Goal: Information Seeking & Learning: Compare options

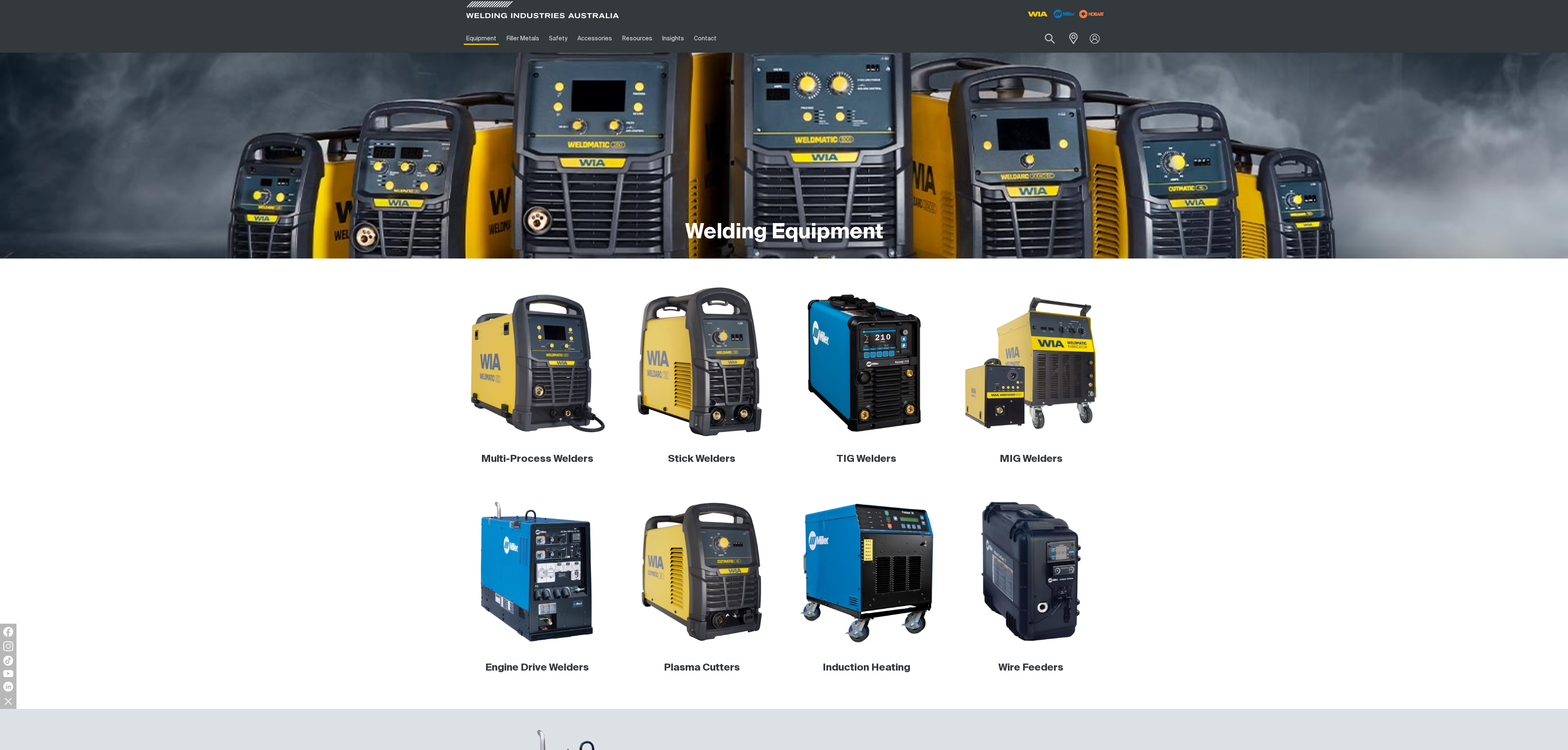
click at [711, 357] on img at bounding box center [702, 363] width 158 height 158
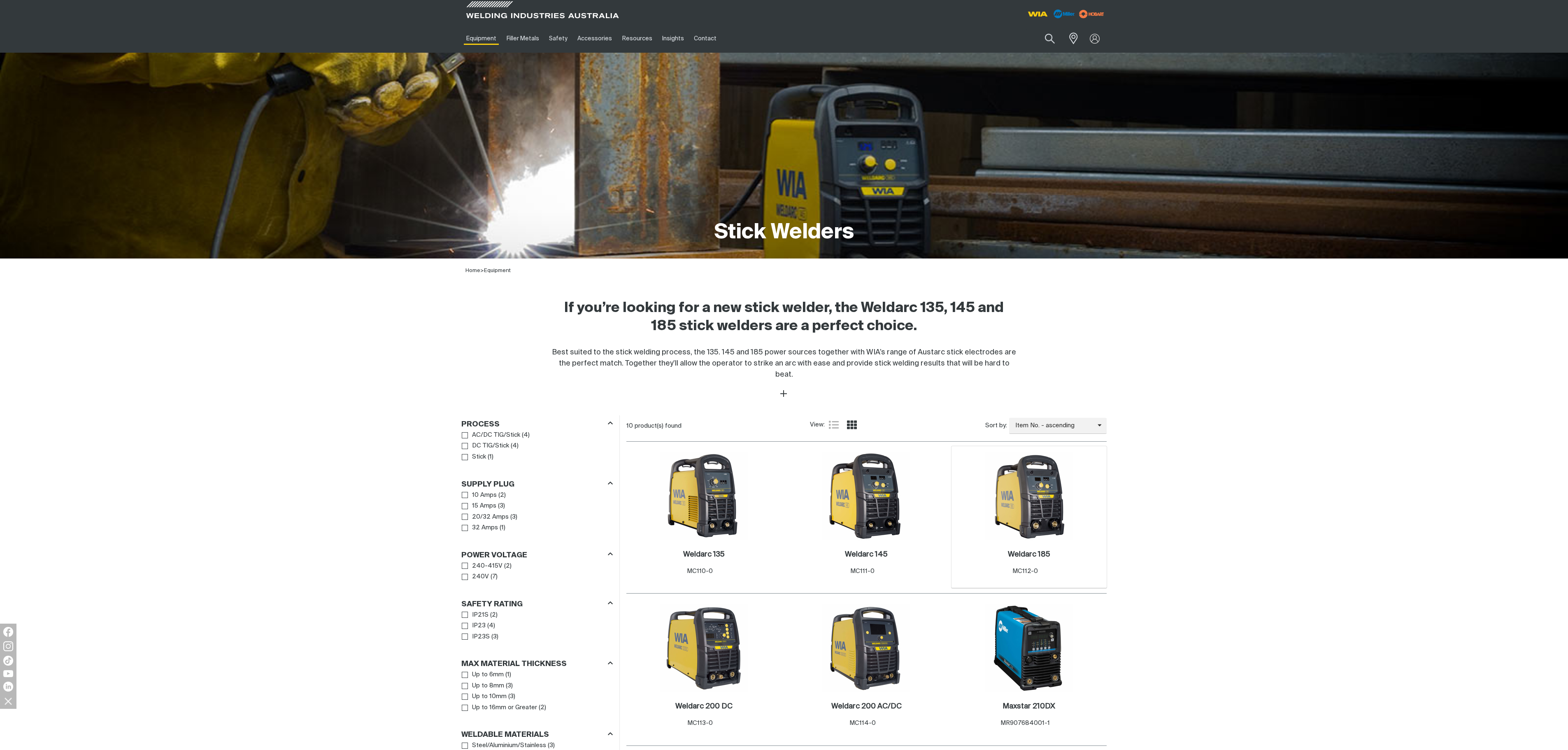
click at [1040, 500] on img at bounding box center [1029, 496] width 88 height 88
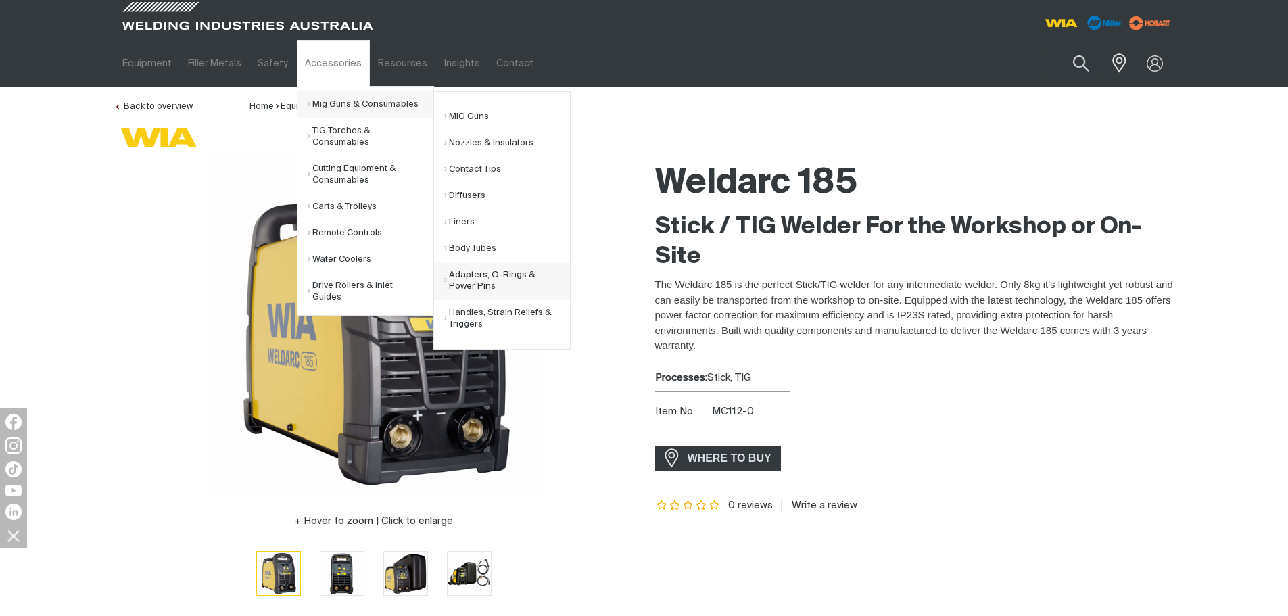
click at [487, 276] on link "Adapters, O-Rings & Power Pins" at bounding box center [507, 281] width 126 height 38
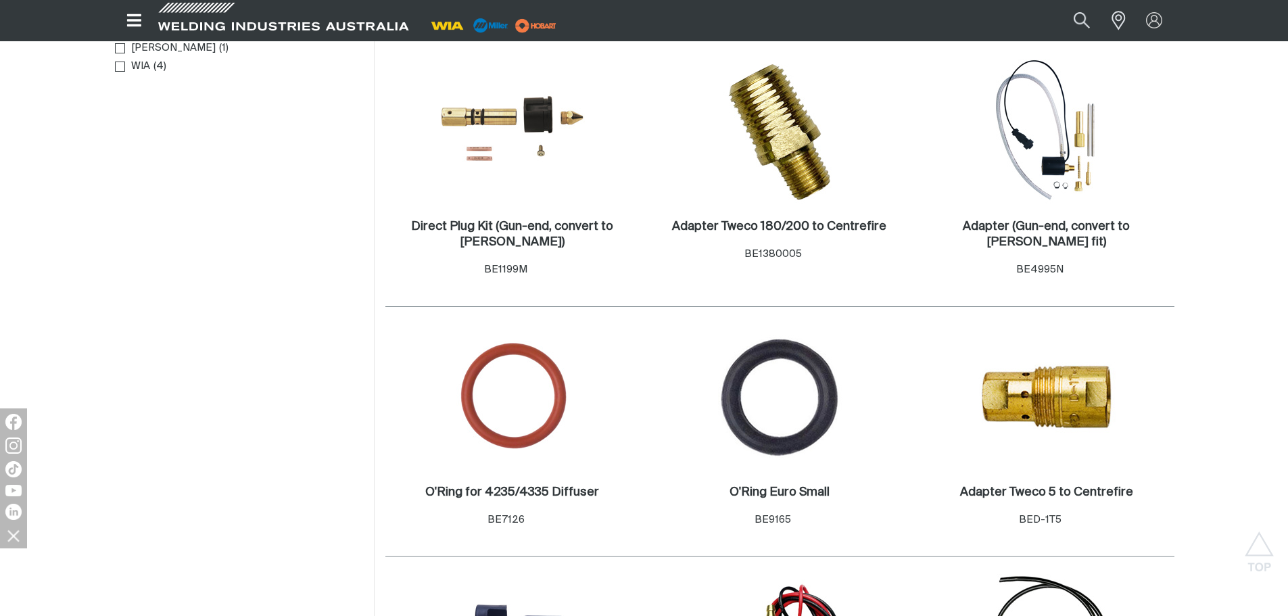
scroll to position [473, 0]
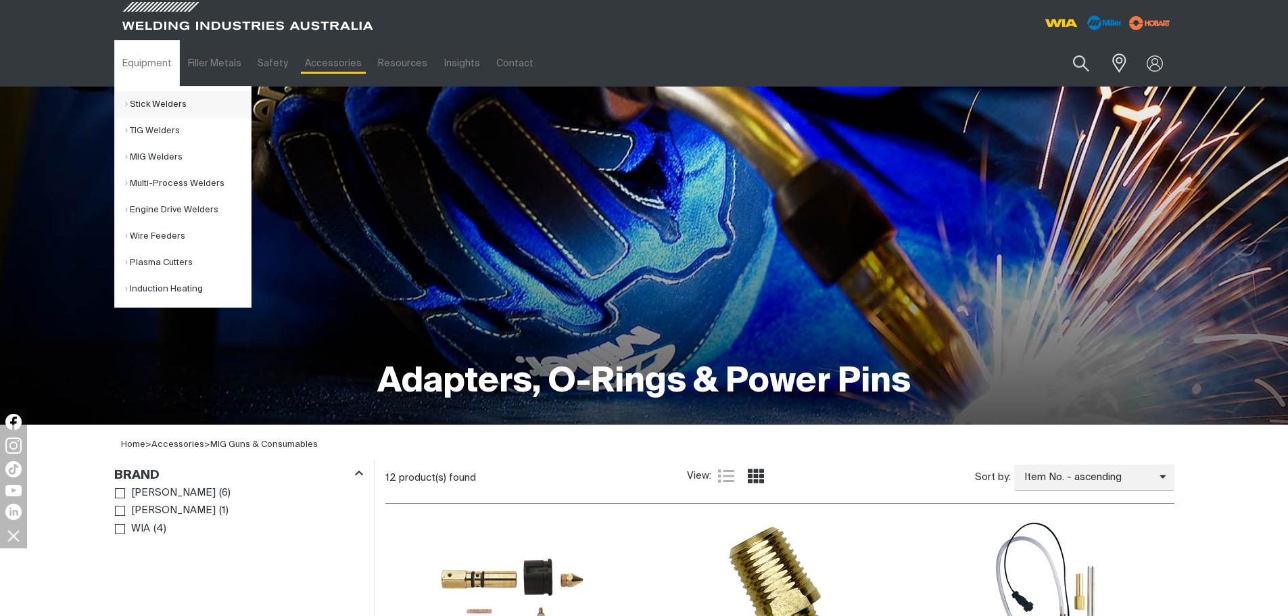
click at [158, 105] on link "Stick Welders" at bounding box center [188, 104] width 126 height 26
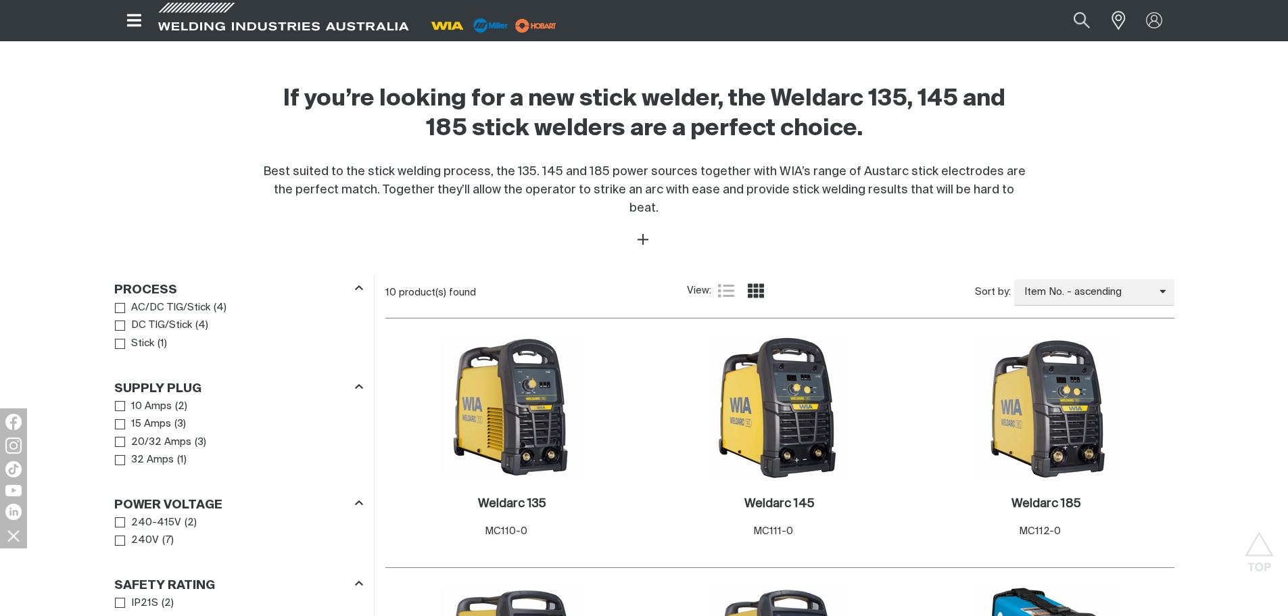
scroll to position [473, 0]
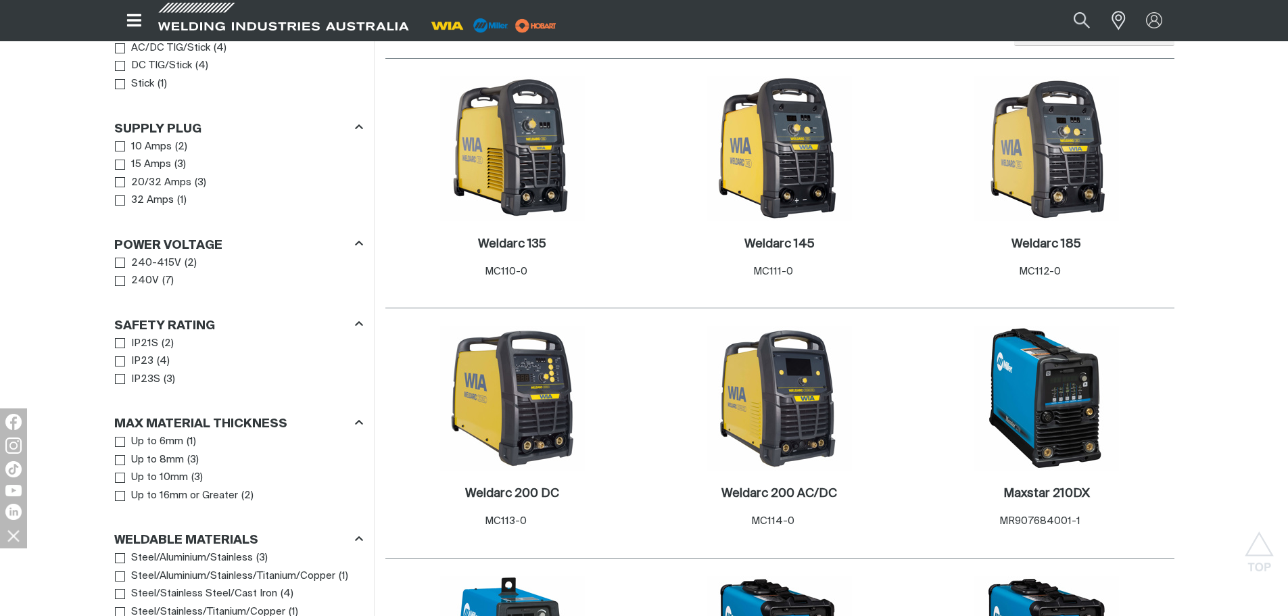
scroll to position [676, 0]
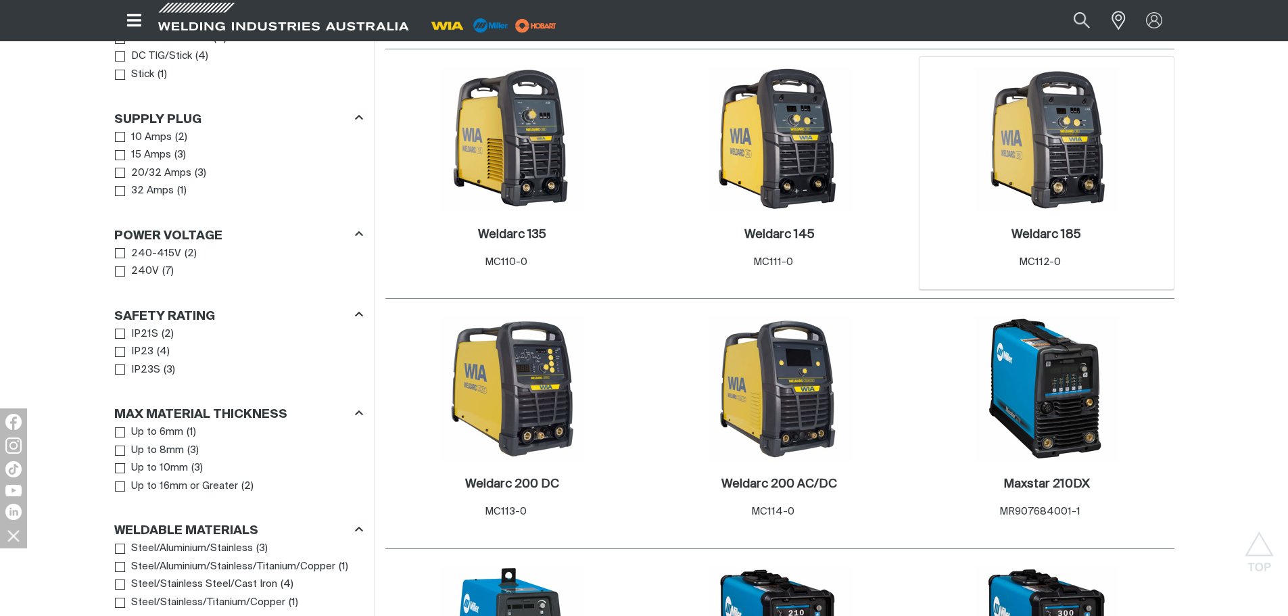
click at [1050, 143] on img at bounding box center [1046, 139] width 145 height 145
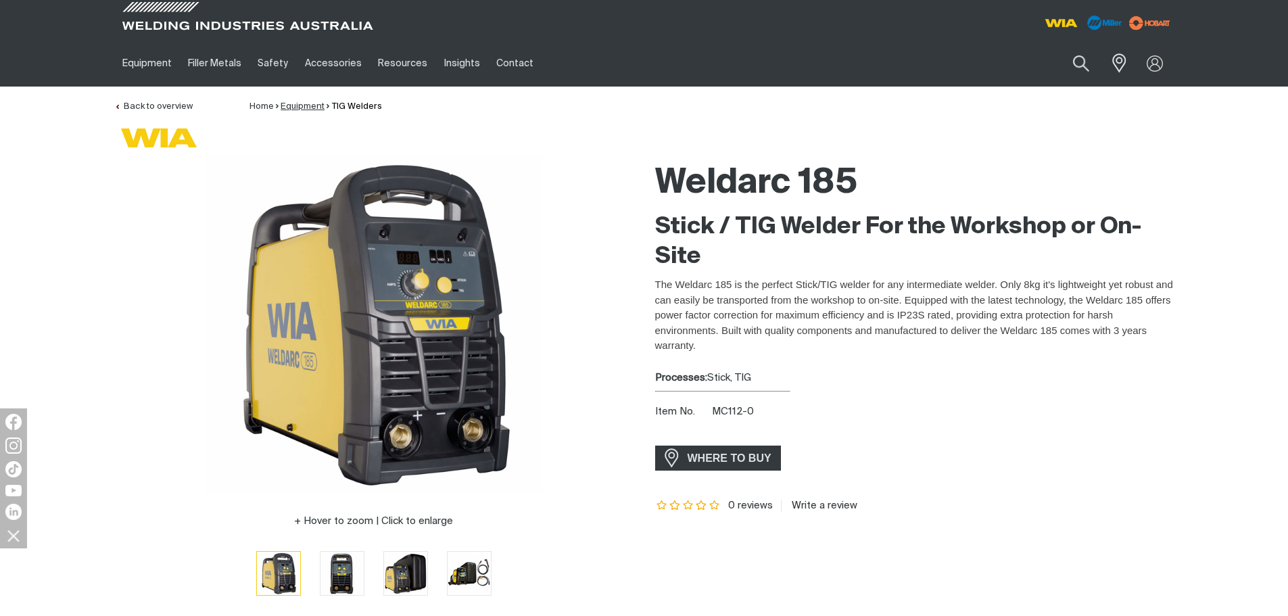
click at [312, 105] on link "Equipment" at bounding box center [303, 106] width 44 height 9
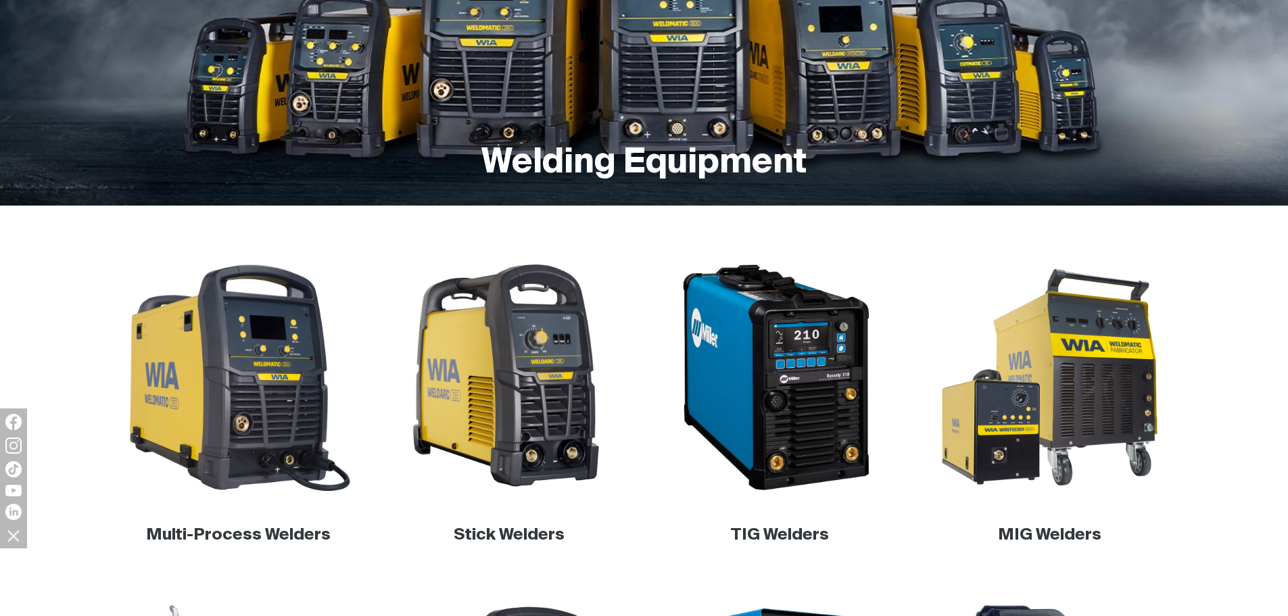
scroll to position [270, 0]
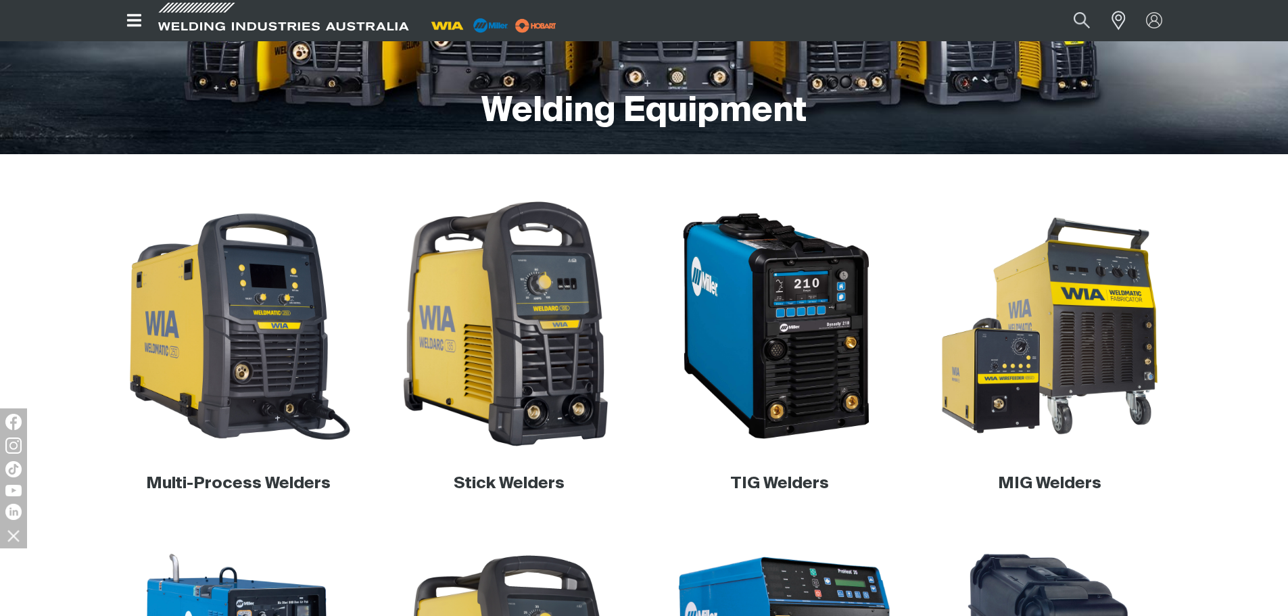
click at [486, 358] on img at bounding box center [508, 326] width 259 height 259
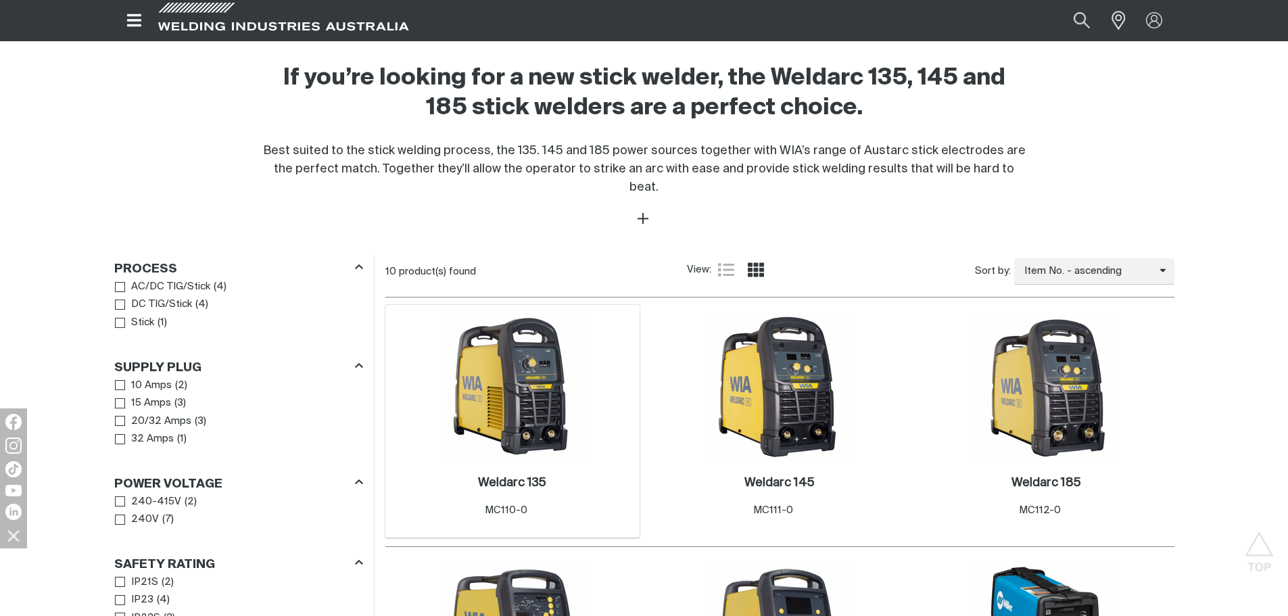
scroll to position [473, 0]
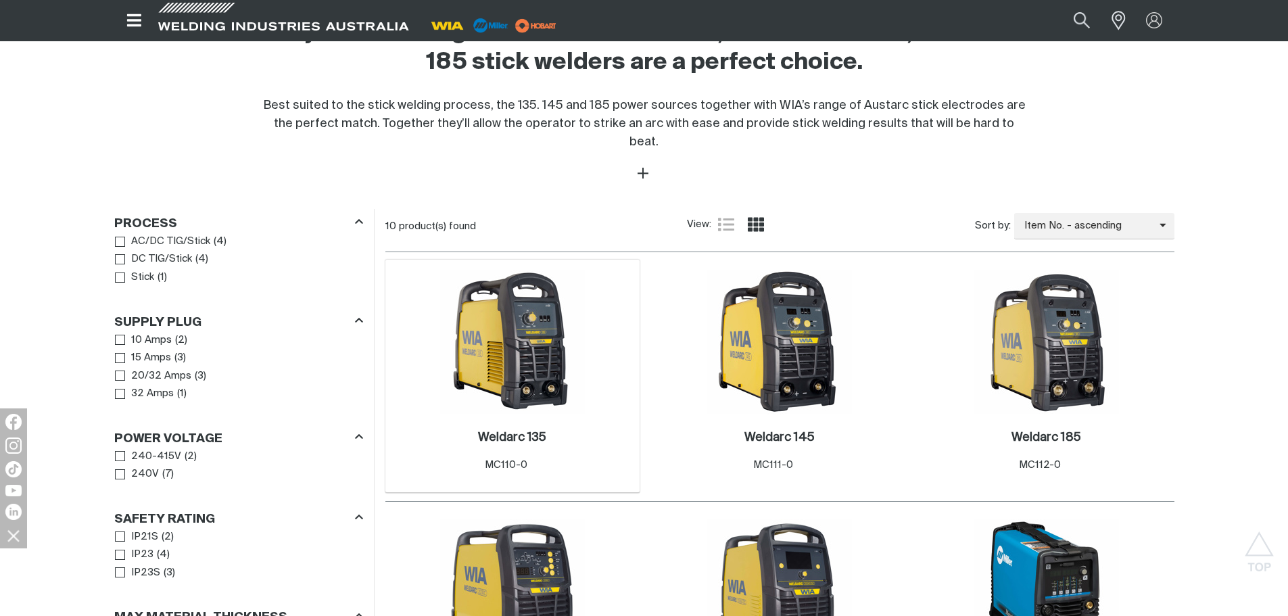
click at [547, 348] on img at bounding box center [512, 342] width 145 height 145
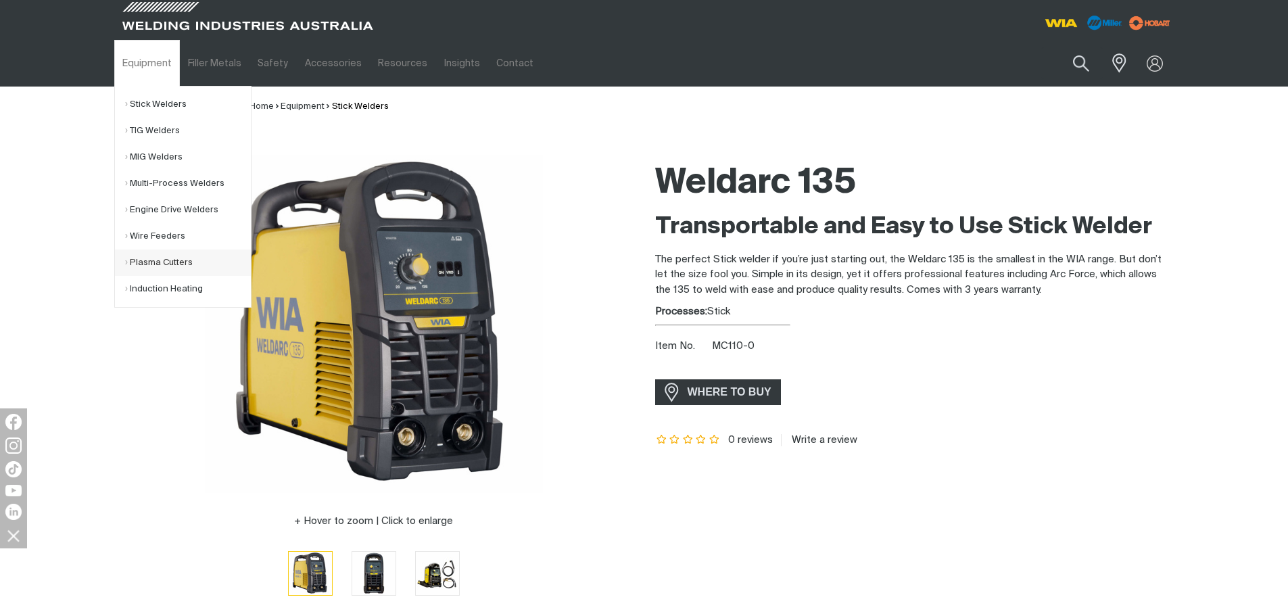
click at [181, 262] on link "Plasma Cutters" at bounding box center [188, 262] width 126 height 26
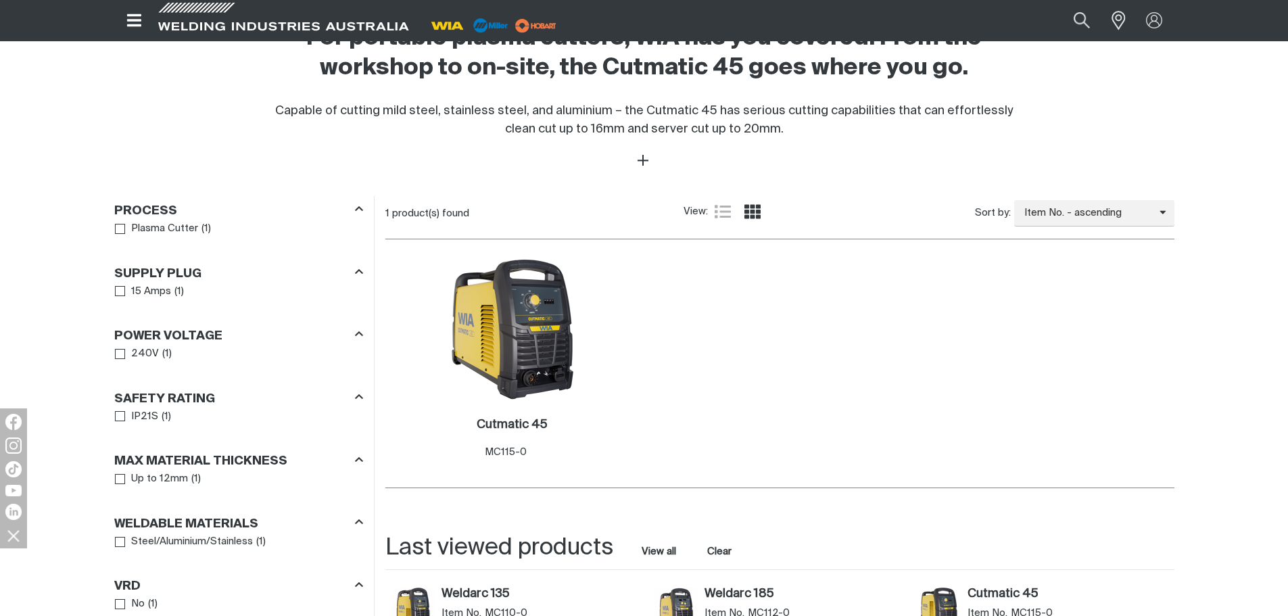
scroll to position [473, 0]
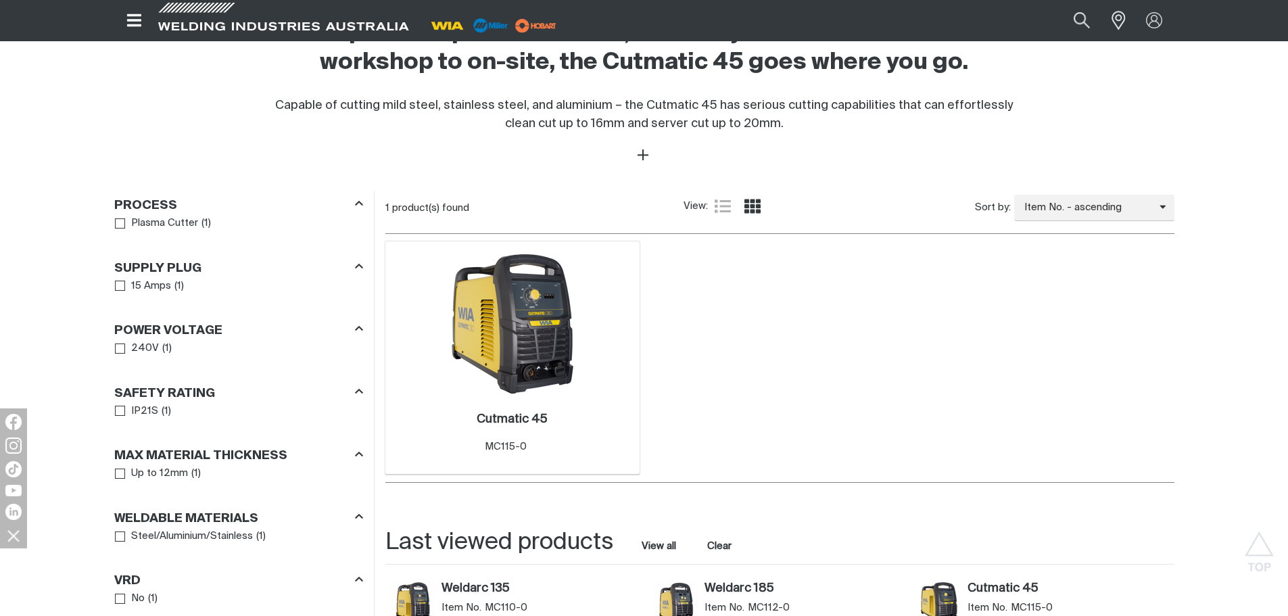
click at [521, 337] on img at bounding box center [512, 324] width 145 height 145
